Goal: Task Accomplishment & Management: Manage account settings

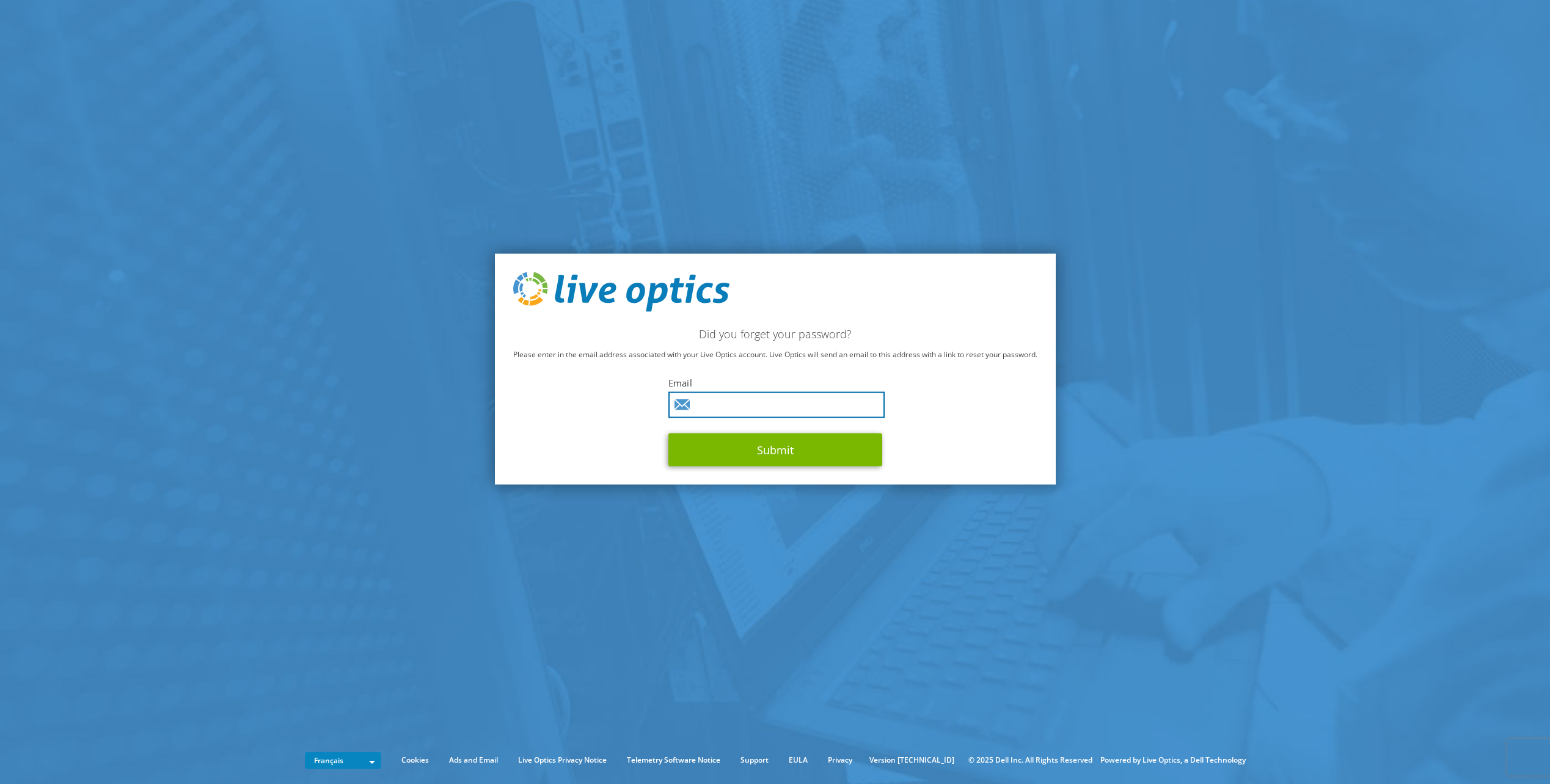
drag, startPoint x: 723, startPoint y: 401, endPoint x: 743, endPoint y: 405, distance: 20.4
click at [723, 401] on input "text" at bounding box center [776, 405] width 216 height 27
type input "fabrice.maillot@ixelium.fr"
click at [788, 449] on button "Submit" at bounding box center [775, 451] width 214 height 33
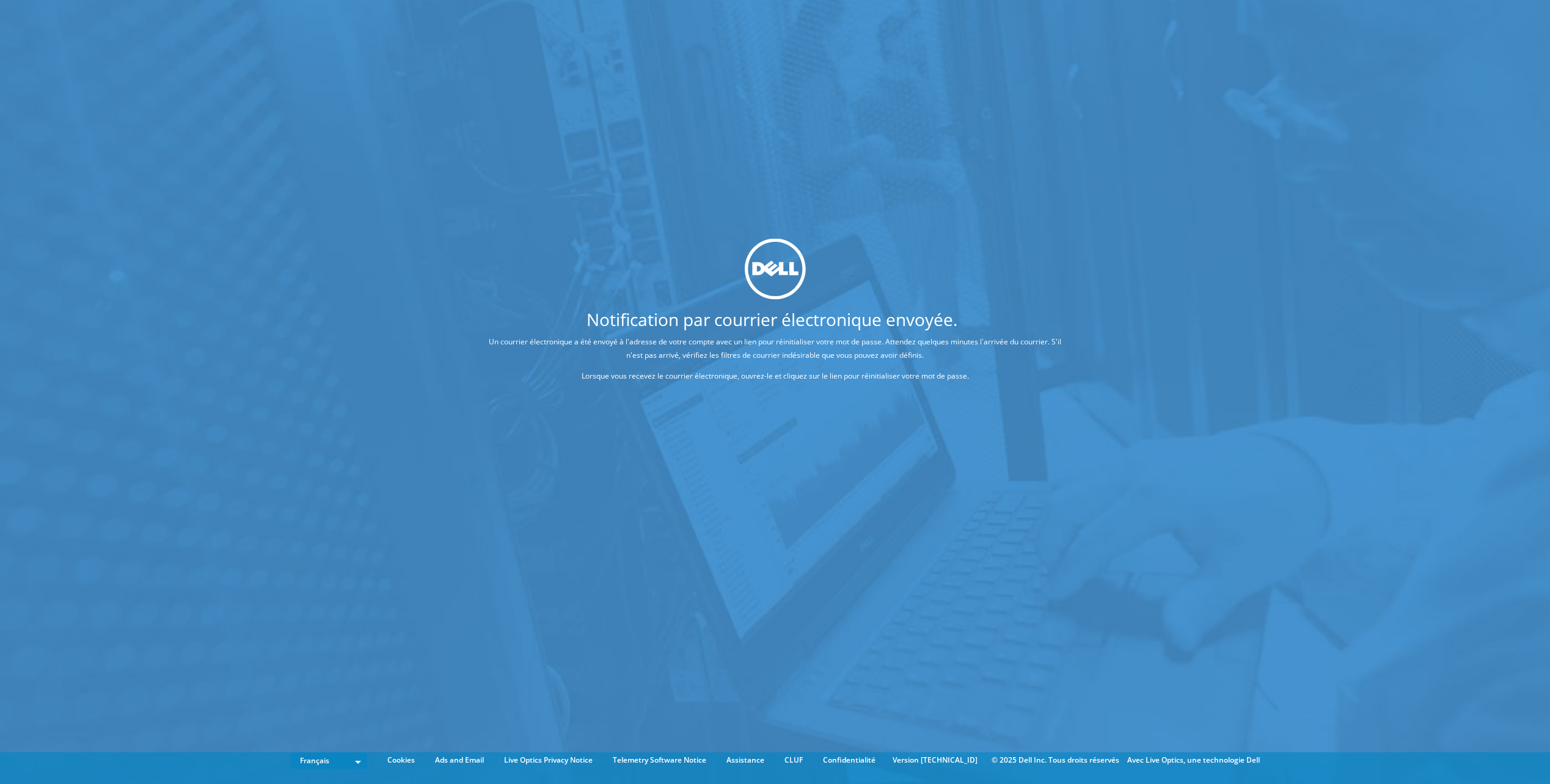
click at [954, 385] on div "Notification par courrier électronique envoyée. Un courrier électronique a été …" at bounding box center [776, 314] width 672 height 152
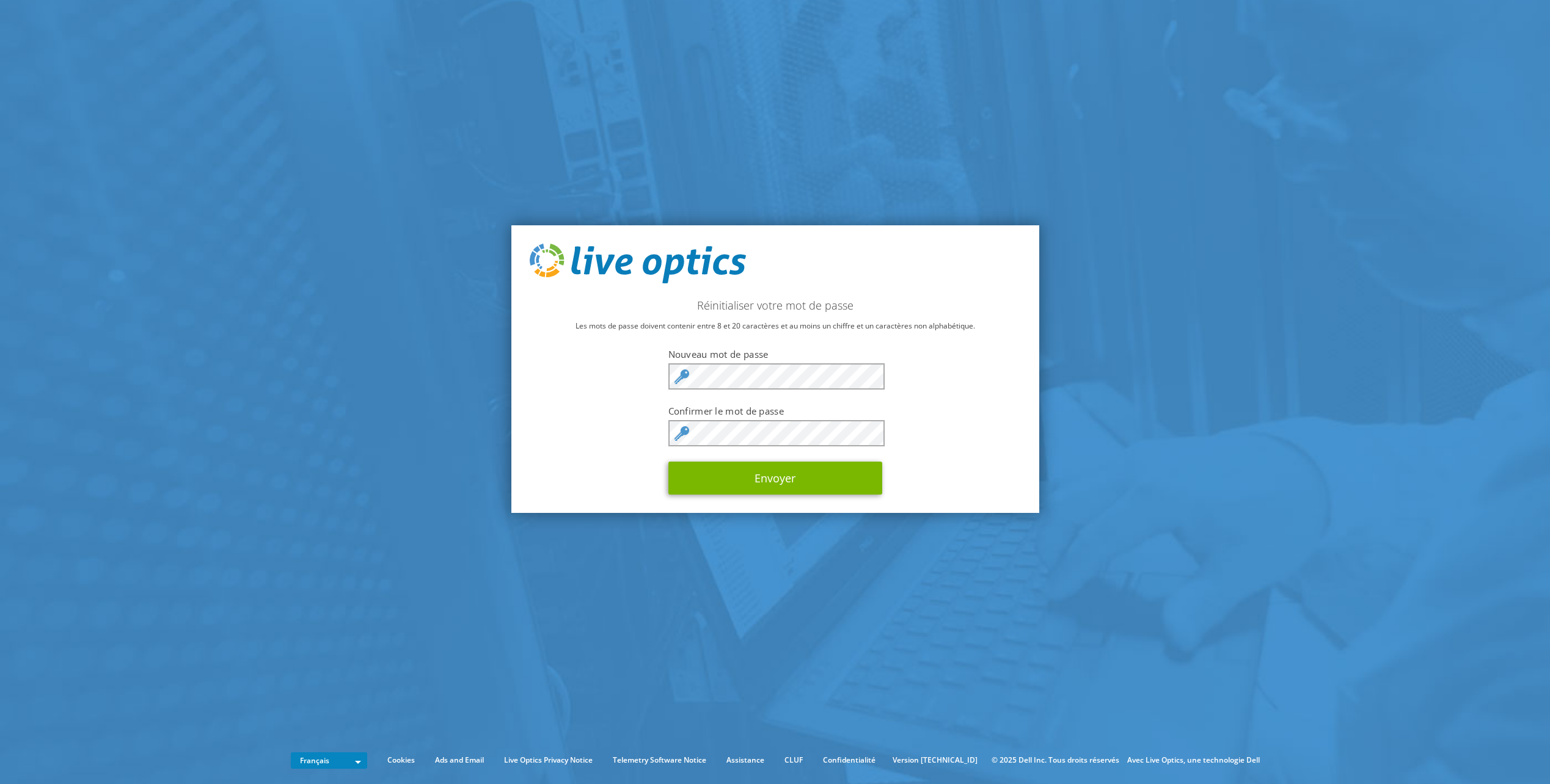
click at [630, 423] on div "Réinitialiser votre mot de passe Les mots de passe doivent contenir entre 8 et …" at bounding box center [775, 370] width 528 height 288
click at [681, 477] on button "Envoyer" at bounding box center [775, 478] width 214 height 33
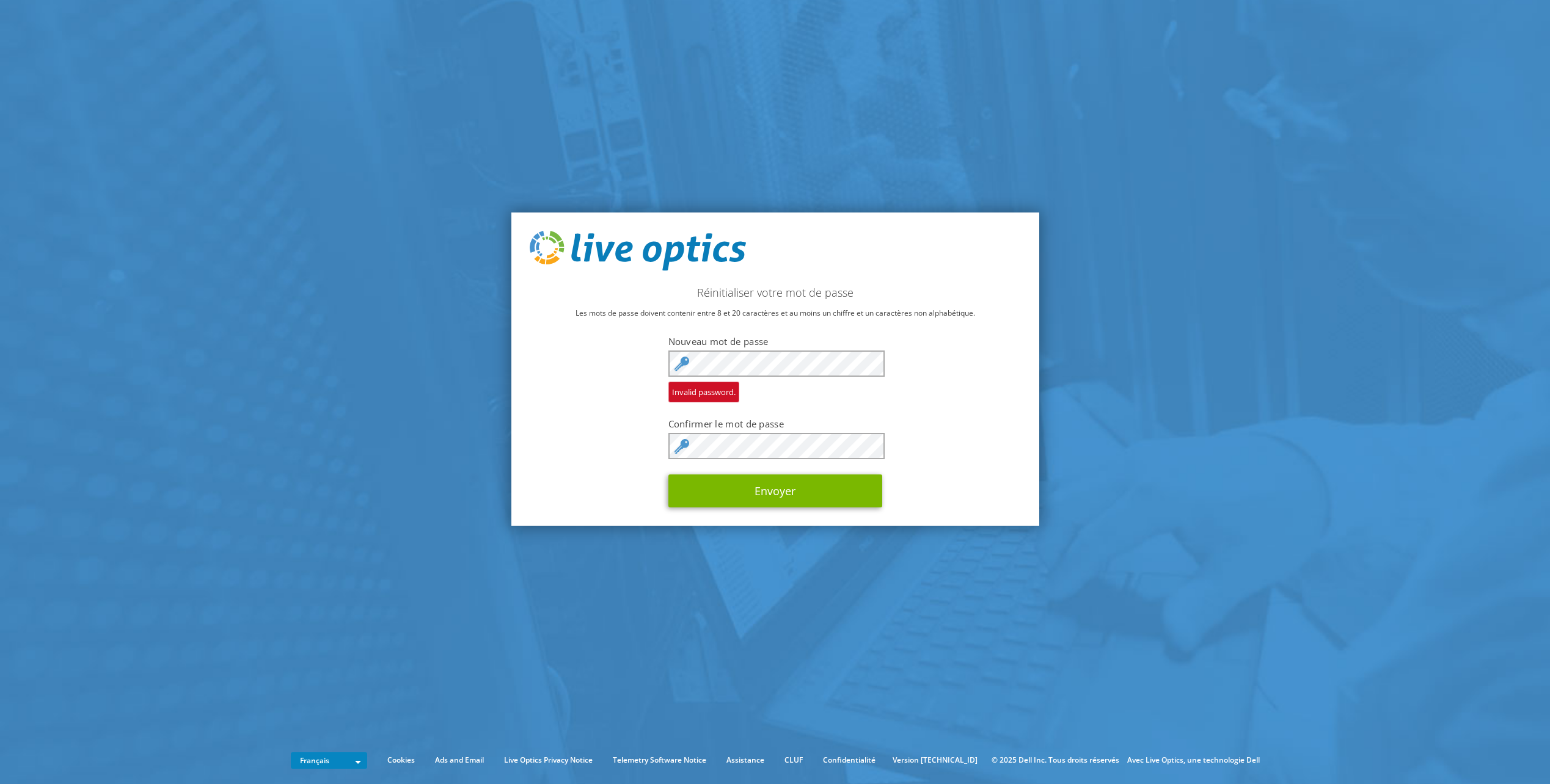
click at [612, 443] on div "Réinitialiser votre mot de passe Les mots de passe doivent contenir entre 8 et …" at bounding box center [775, 369] width 528 height 314
click at [685, 497] on button "Envoyer" at bounding box center [775, 491] width 214 height 33
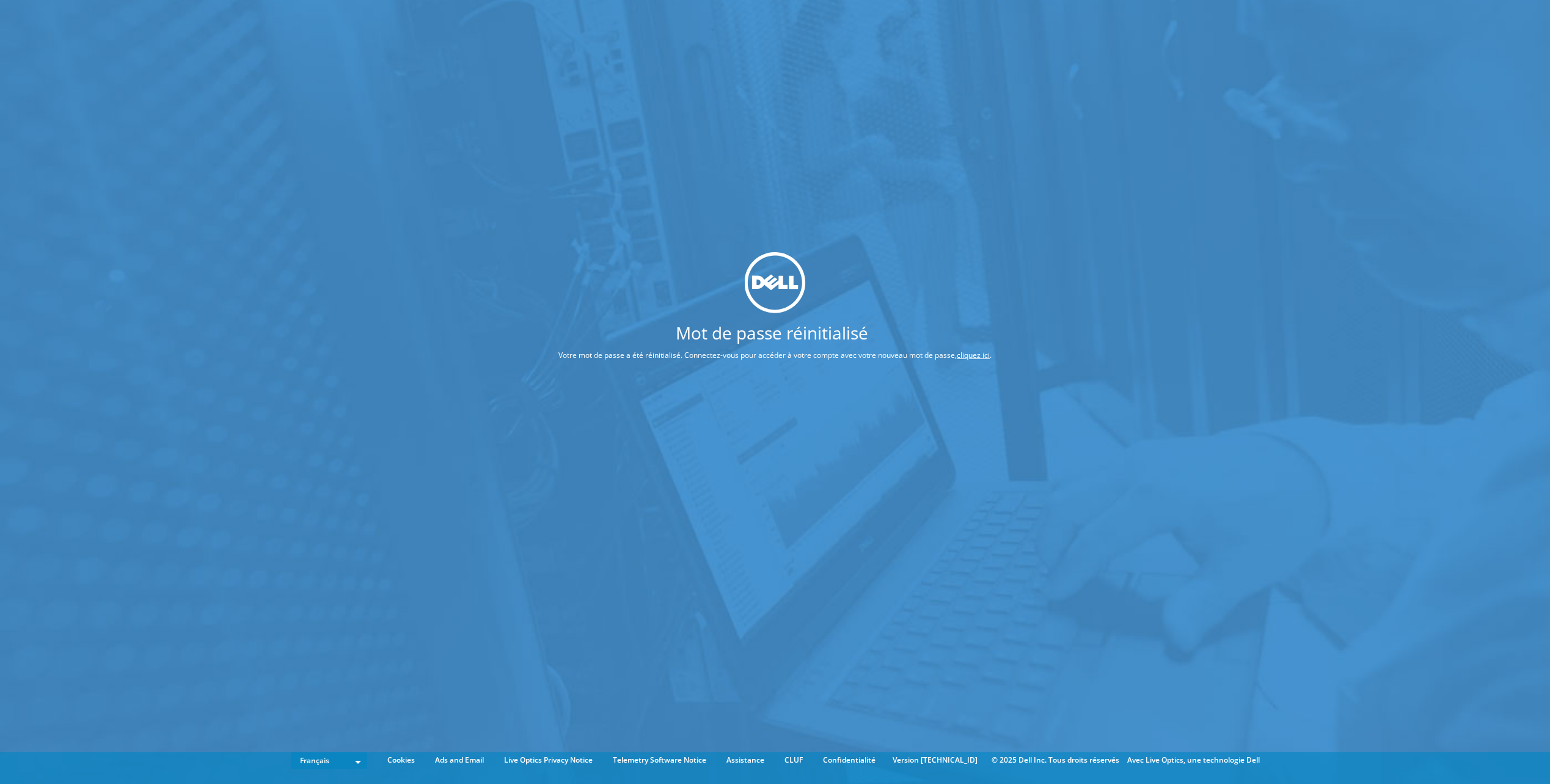
click at [1018, 261] on div at bounding box center [774, 282] width 525 height 61
click at [972, 351] on link "cliquez ici" at bounding box center [974, 355] width 33 height 10
